Goal: Information Seeking & Learning: Compare options

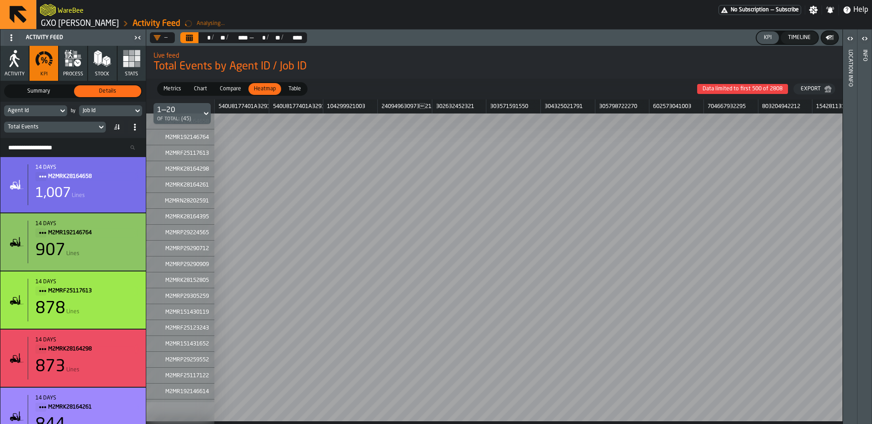
click at [229, 84] on div "Compare" at bounding box center [230, 89] width 32 height 12
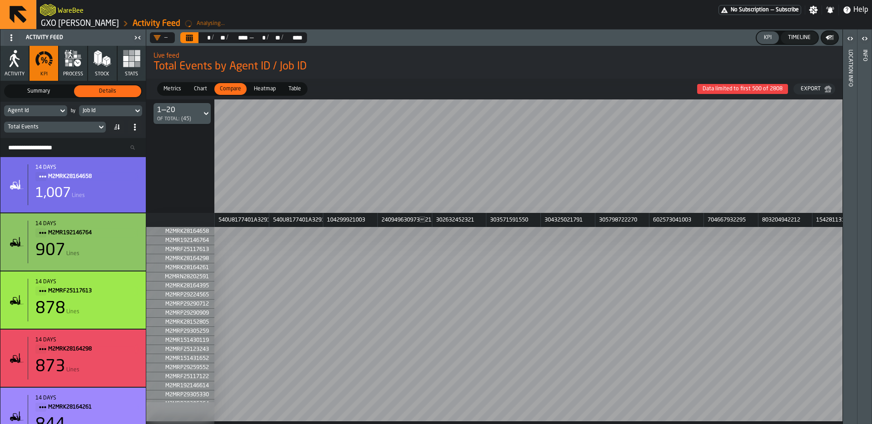
click at [197, 86] on span "Chart" at bounding box center [200, 89] width 20 height 8
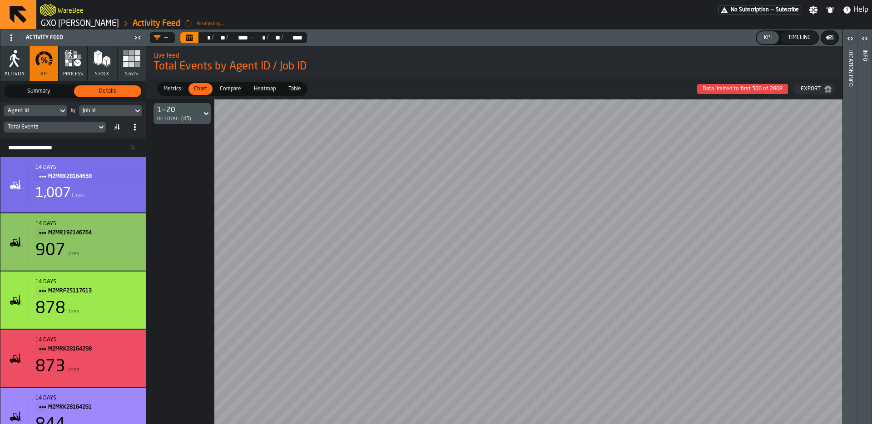
click at [228, 87] on span "Compare" at bounding box center [230, 89] width 29 height 8
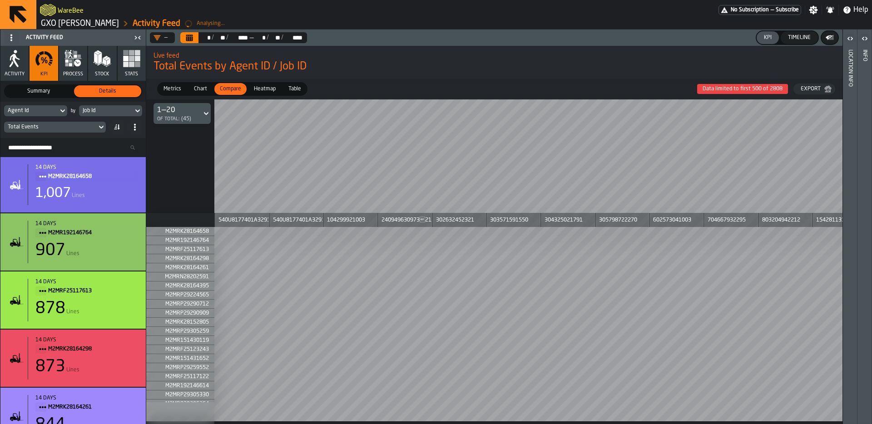
click at [232, 90] on span "Compare" at bounding box center [230, 89] width 29 height 8
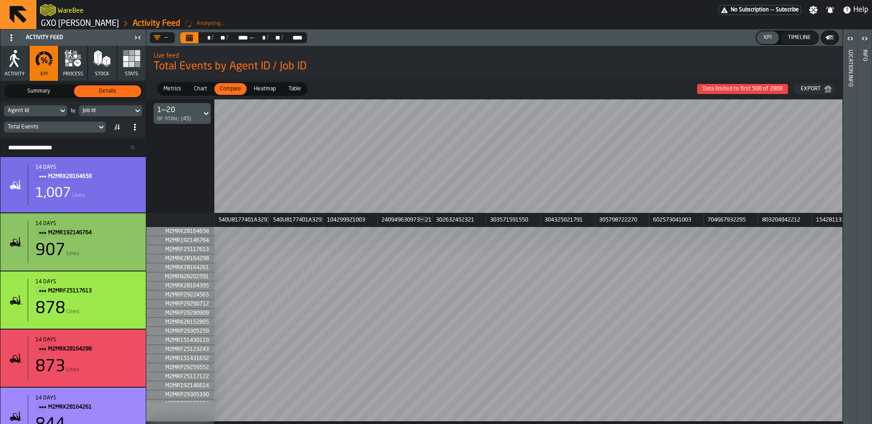
click at [255, 91] on span "Heatmap" at bounding box center [264, 89] width 29 height 8
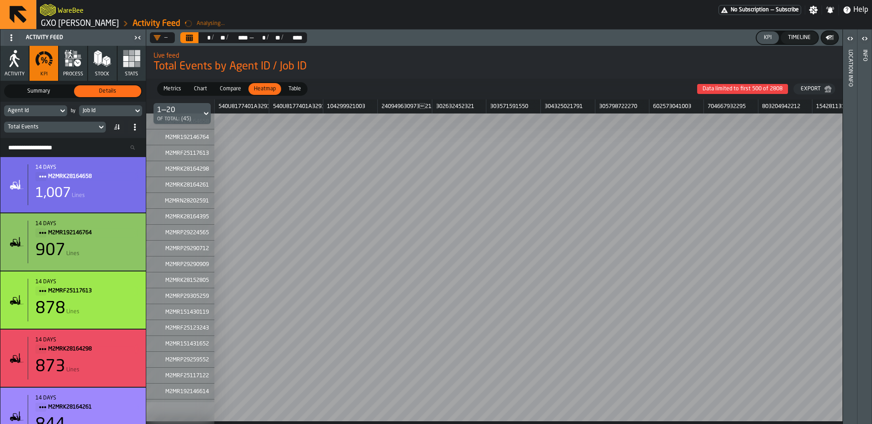
click at [291, 86] on span "Table" at bounding box center [295, 89] width 20 height 8
